Goal: Information Seeking & Learning: Learn about a topic

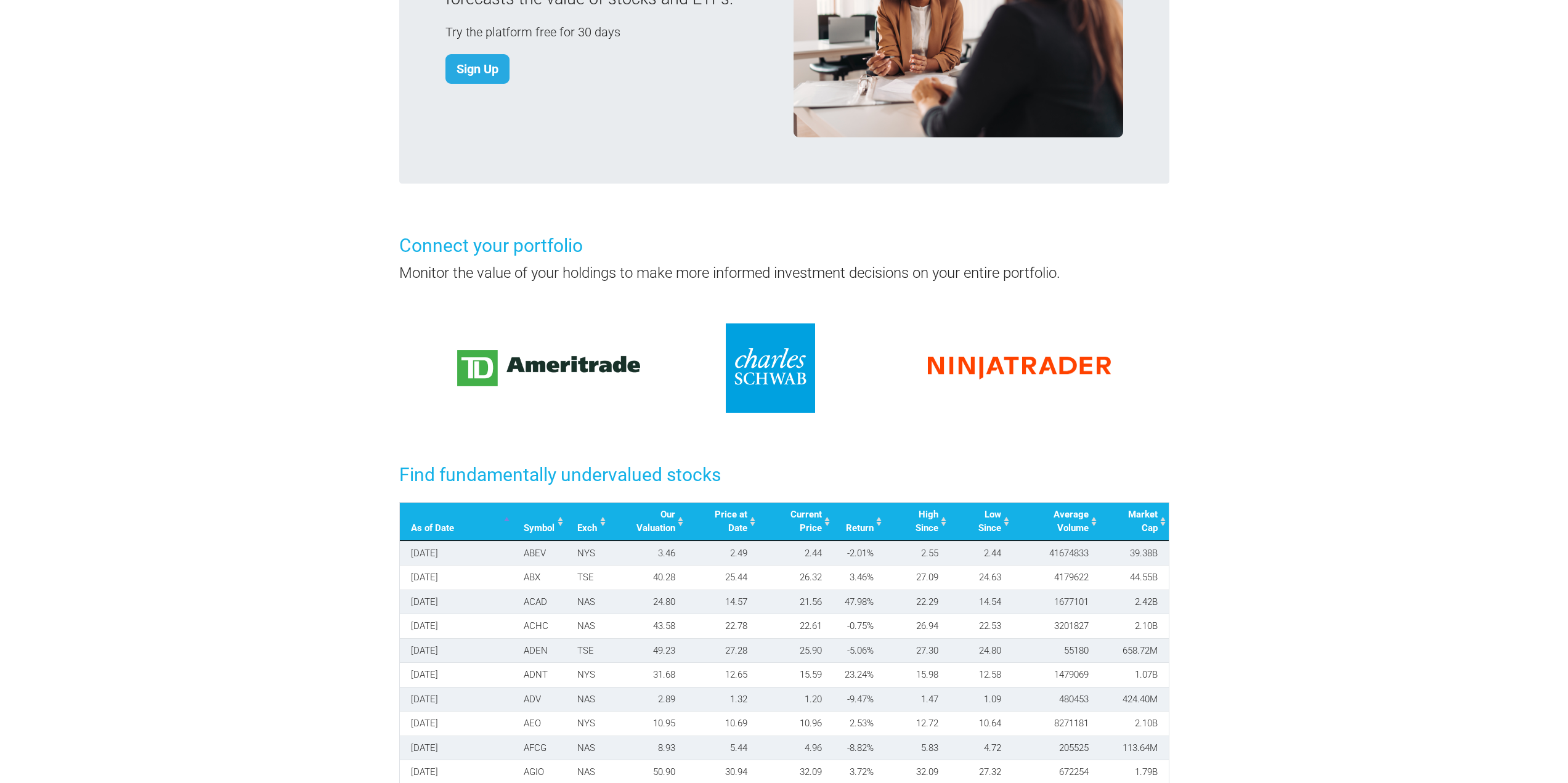
scroll to position [1109, 0]
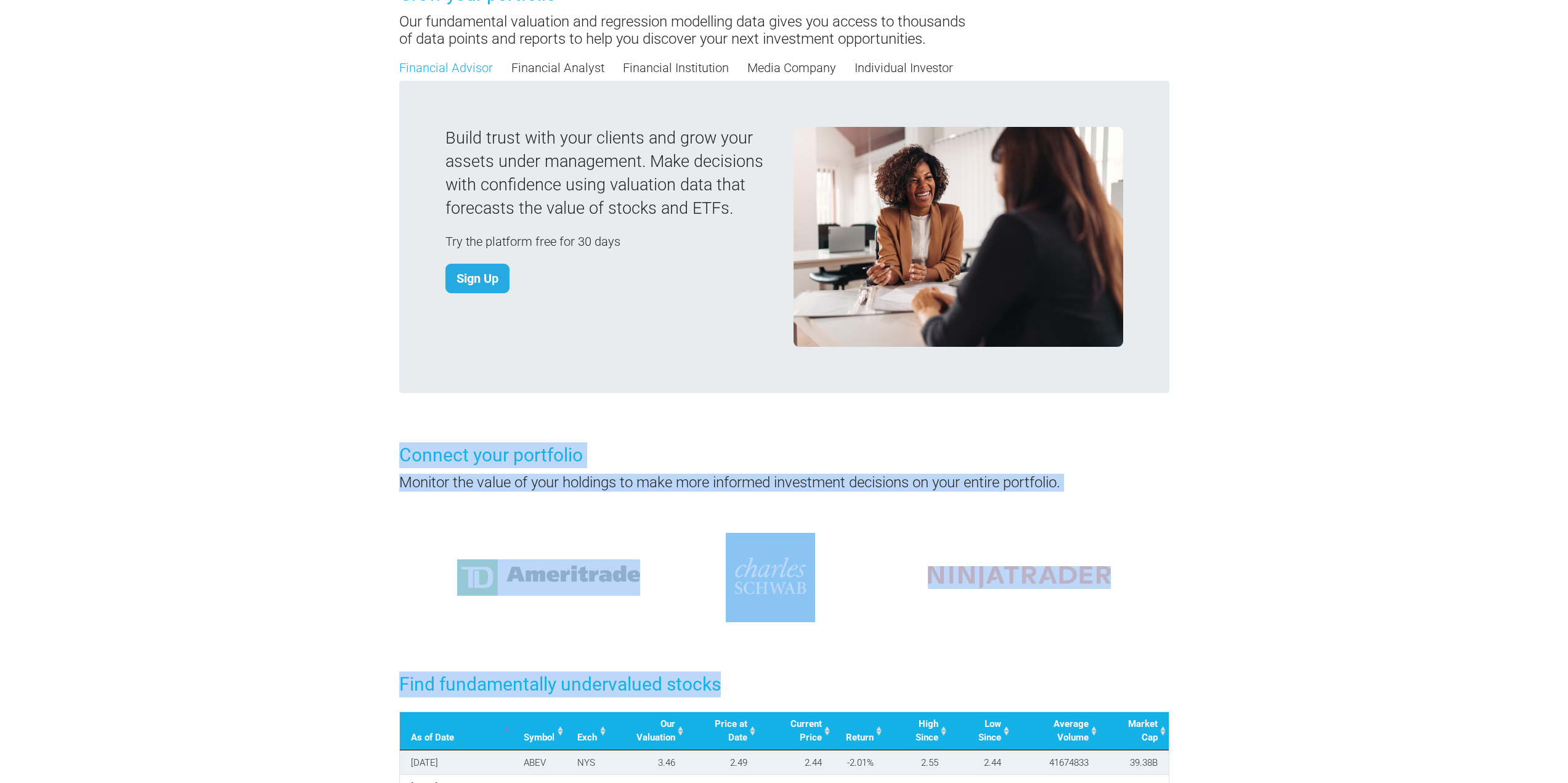
drag, startPoint x: 394, startPoint y: 446, endPoint x: 1200, endPoint y: 658, distance: 833.4
click at [1200, 658] on body "Blog" at bounding box center [784, 254] width 1568 height 2726
drag, startPoint x: 1200, startPoint y: 659, endPoint x: 313, endPoint y: 465, distance: 908.0
click at [313, 465] on body "Blog" at bounding box center [784, 254] width 1568 height 2726
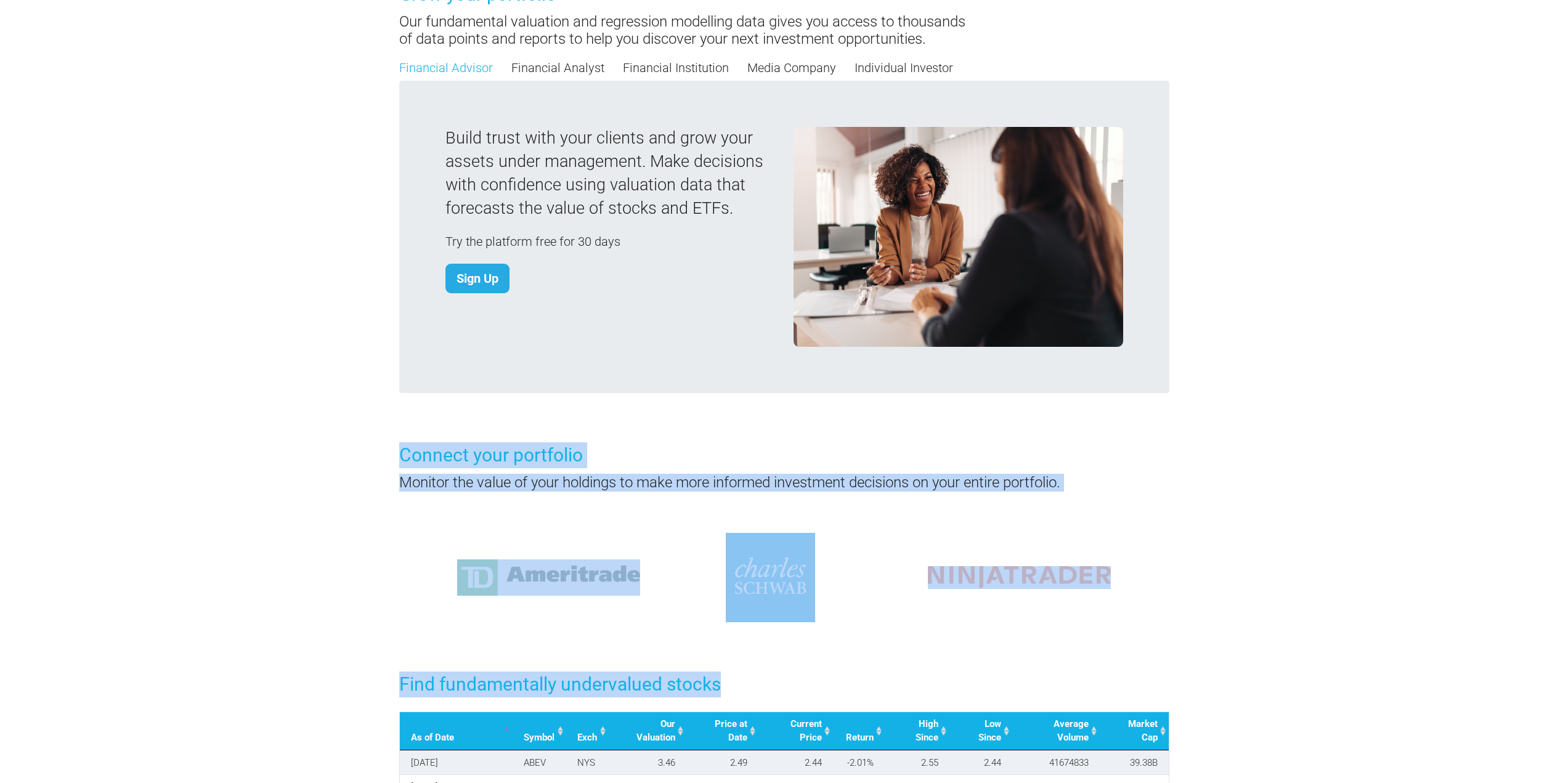
click at [313, 463] on body "Blog" at bounding box center [784, 254] width 1568 height 2726
drag, startPoint x: 323, startPoint y: 439, endPoint x: 1153, endPoint y: 580, distance: 841.9
click at [1153, 580] on body "Blog" at bounding box center [784, 254] width 1568 height 2726
click at [1153, 580] on div at bounding box center [784, 578] width 807 height 89
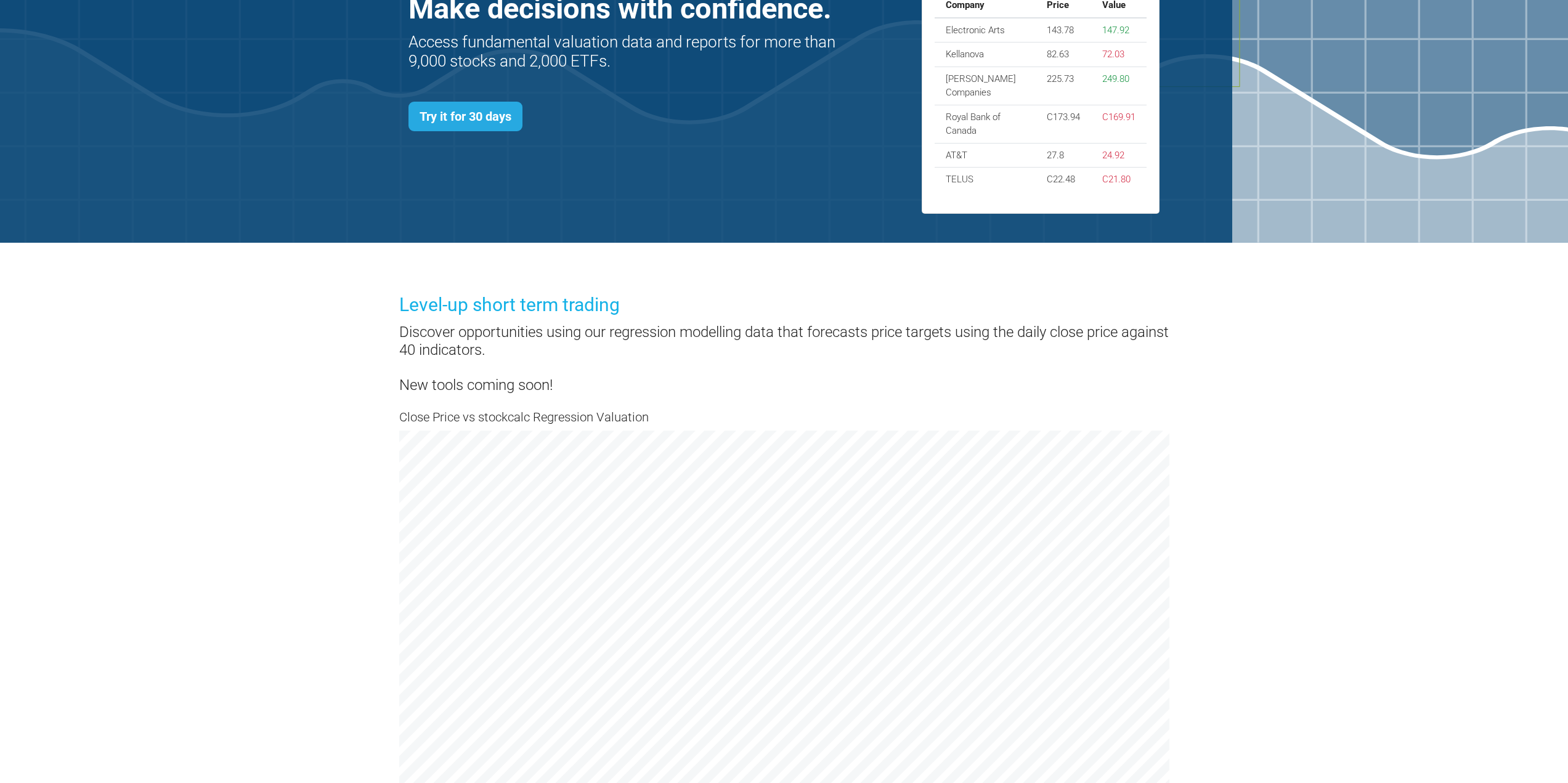
scroll to position [0, 0]
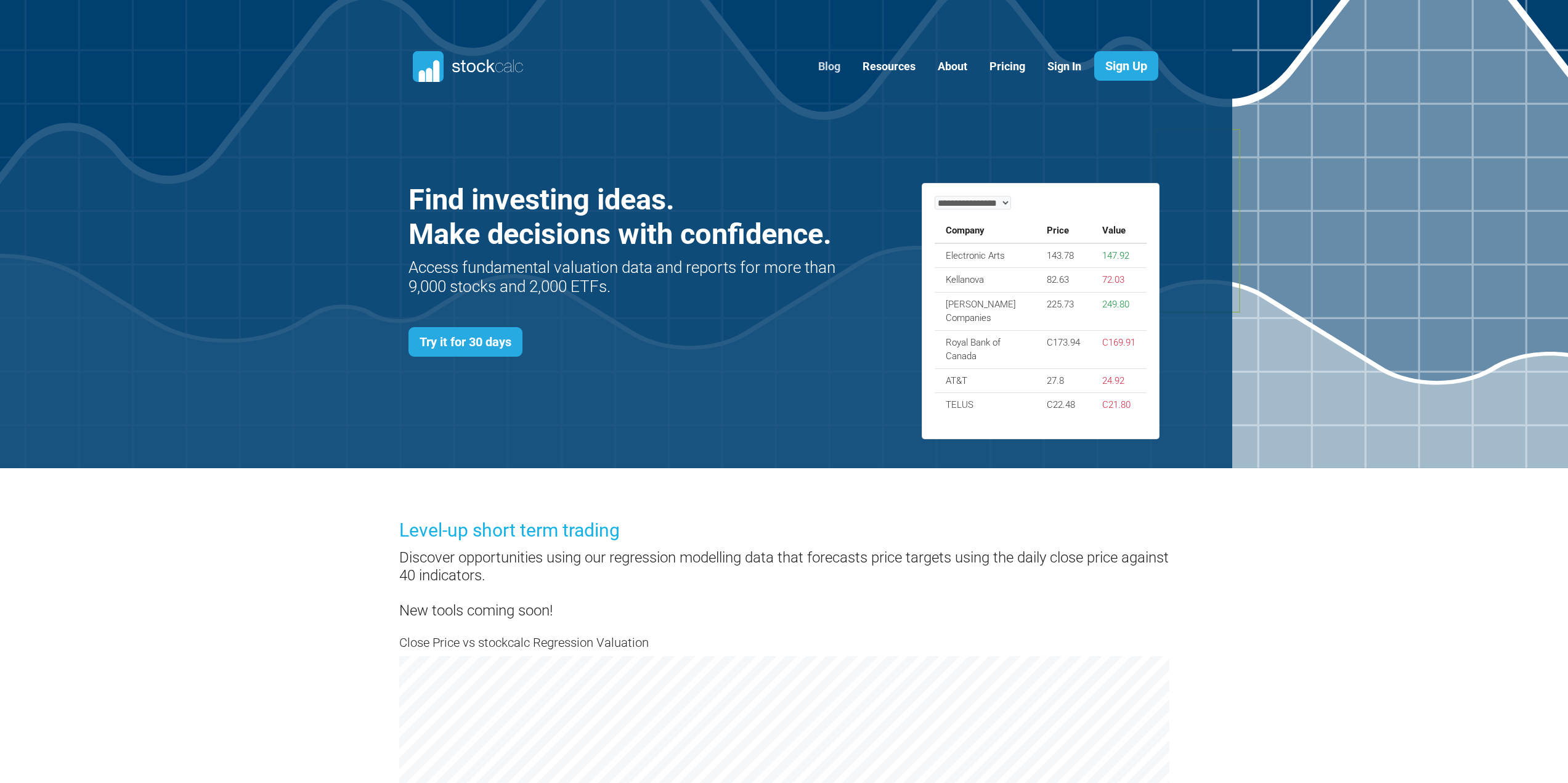
click at [839, 65] on link "Blog" at bounding box center [829, 67] width 41 height 30
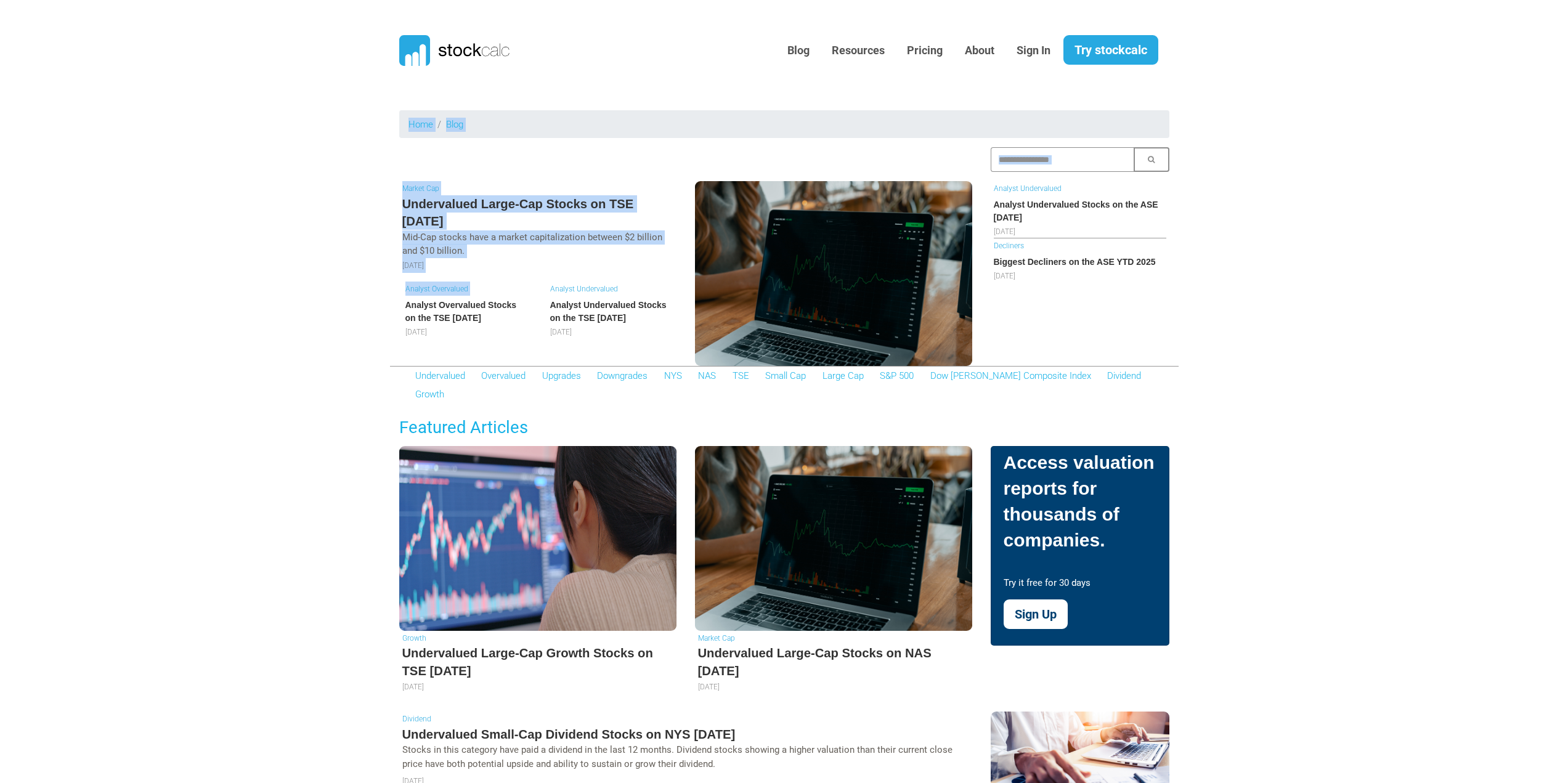
drag, startPoint x: 335, startPoint y: 131, endPoint x: 304, endPoint y: 303, distance: 174.8
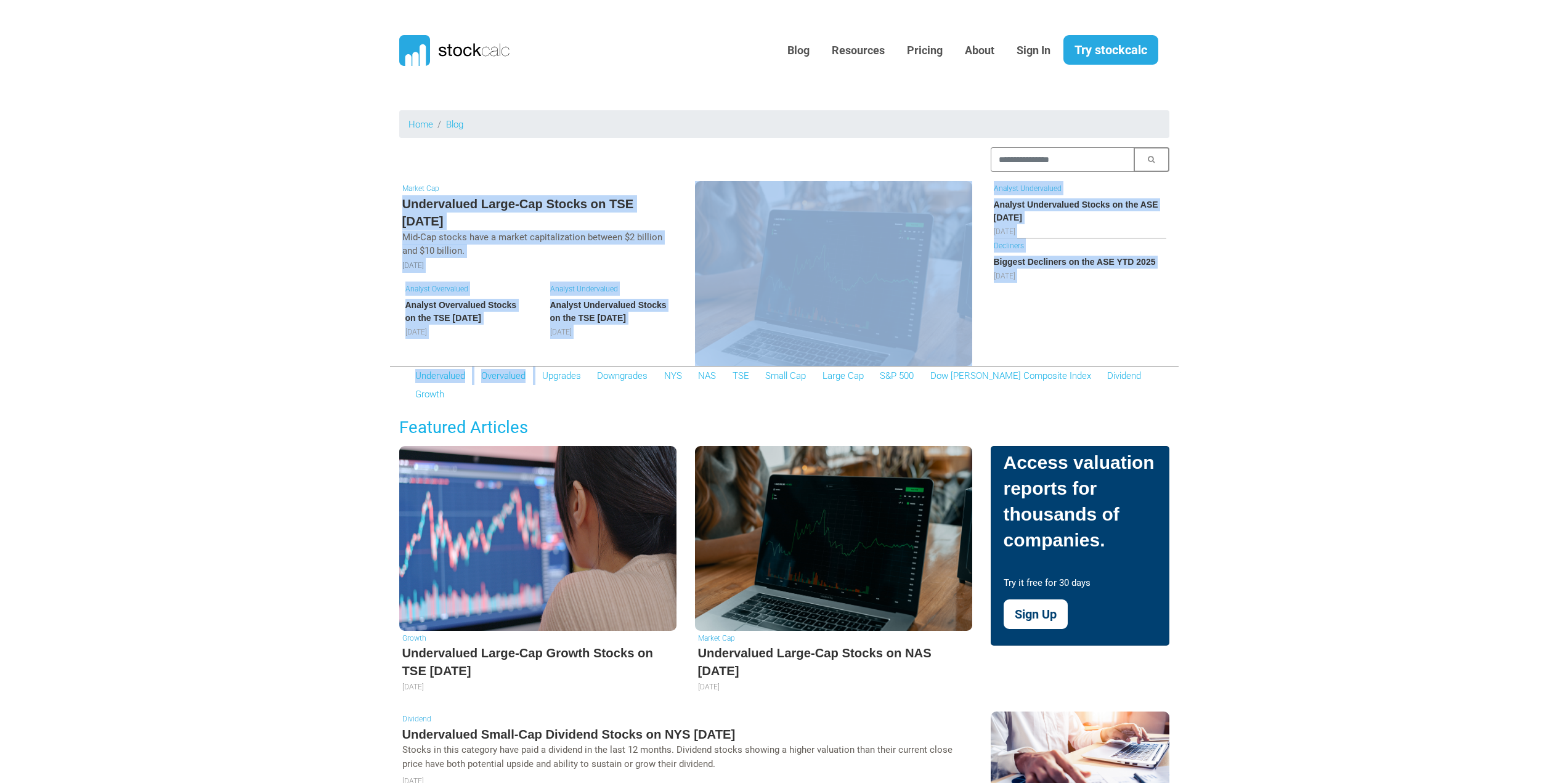
drag, startPoint x: 308, startPoint y: 208, endPoint x: 538, endPoint y: 382, distance: 288.4
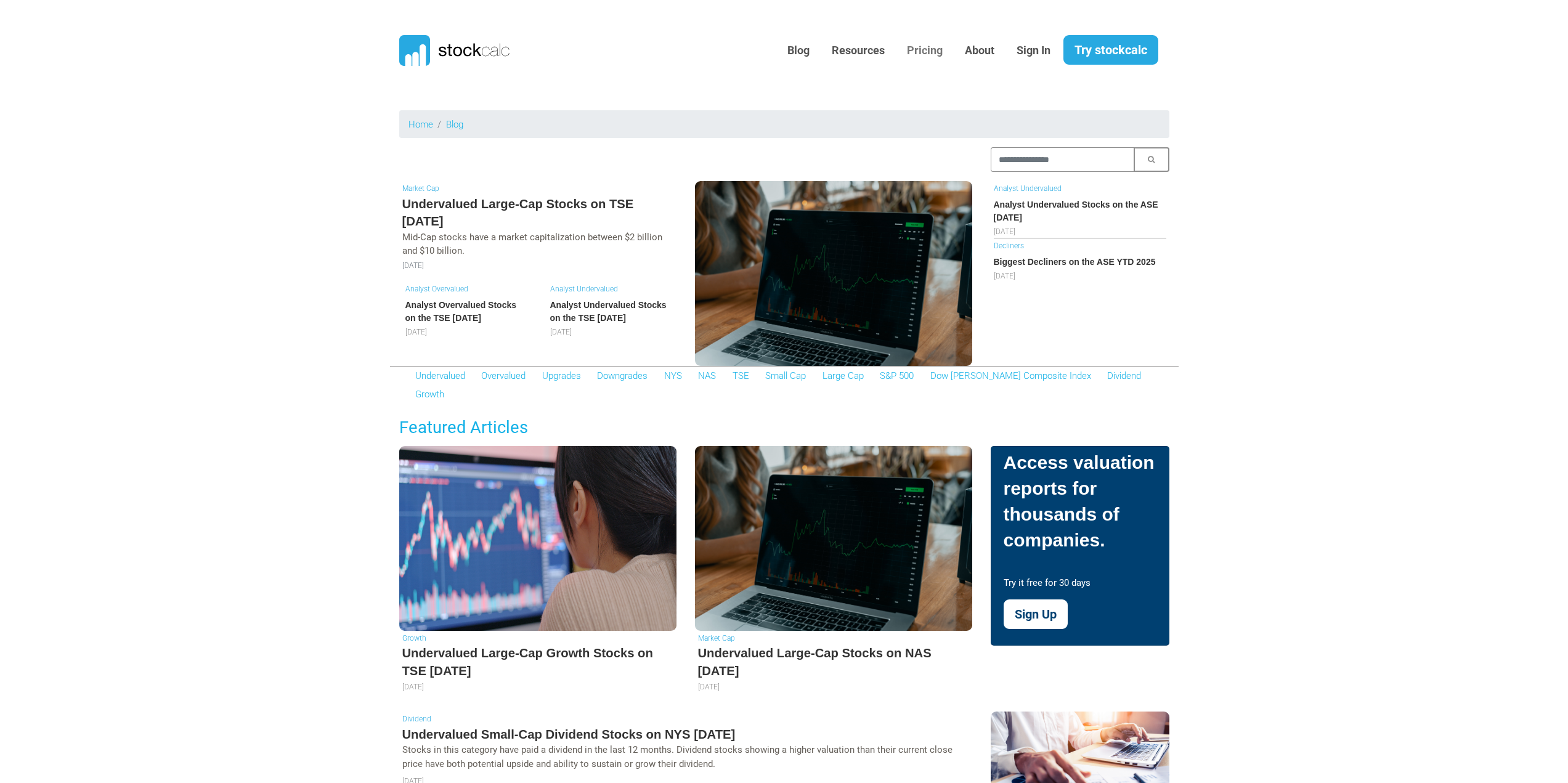
click at [938, 47] on link "Pricing" at bounding box center [925, 50] width 54 height 30
